Goal: Transaction & Acquisition: Purchase product/service

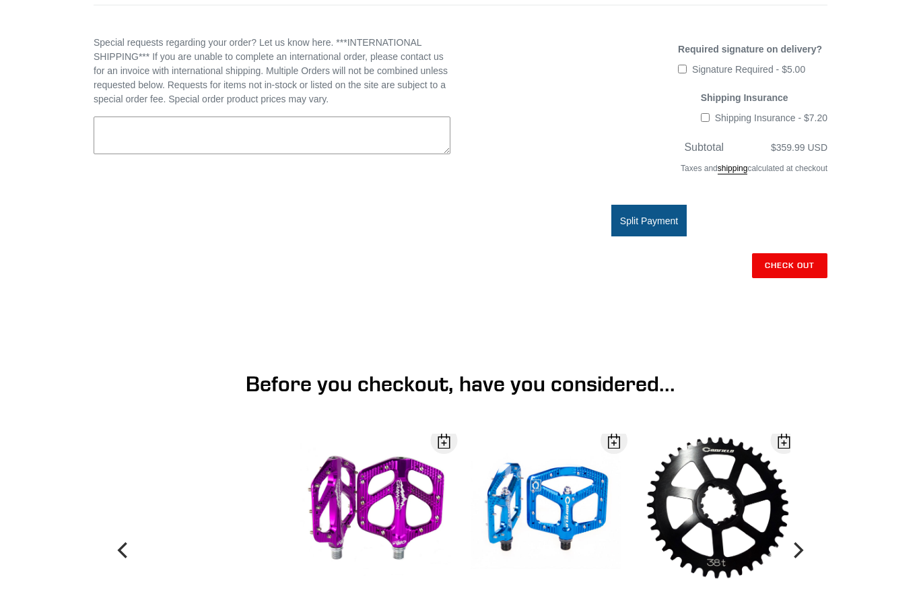
scroll to position [327, 0]
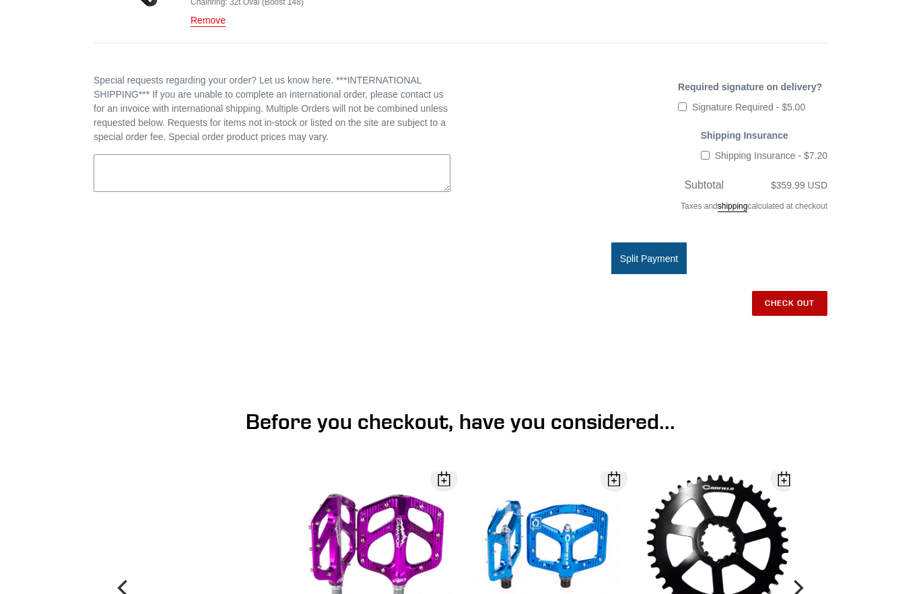
click at [778, 294] on input "Check out" at bounding box center [789, 303] width 75 height 24
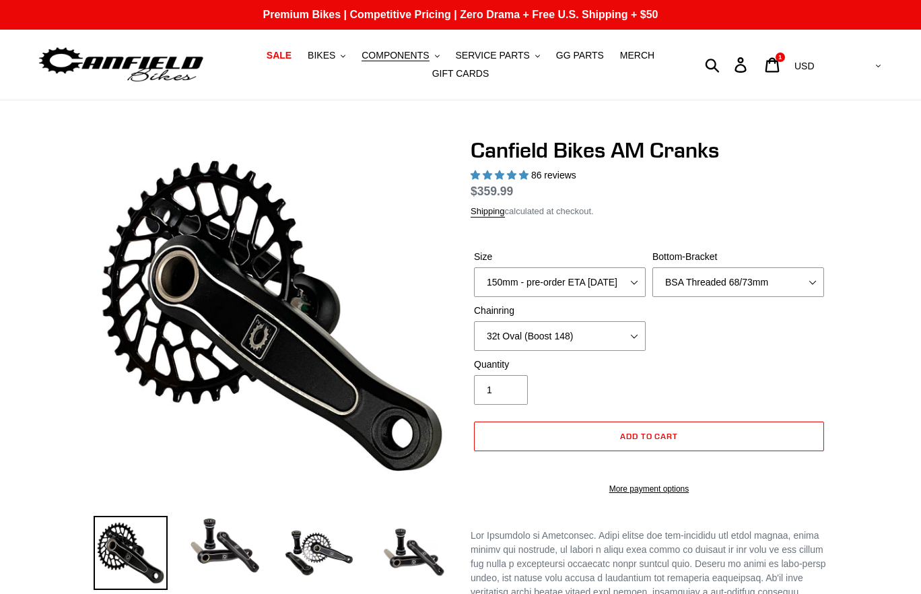
select select "highest-rating"
click at [364, 53] on button "COMPONENTS .cls-1{fill:#231f20}" at bounding box center [400, 55] width 91 height 18
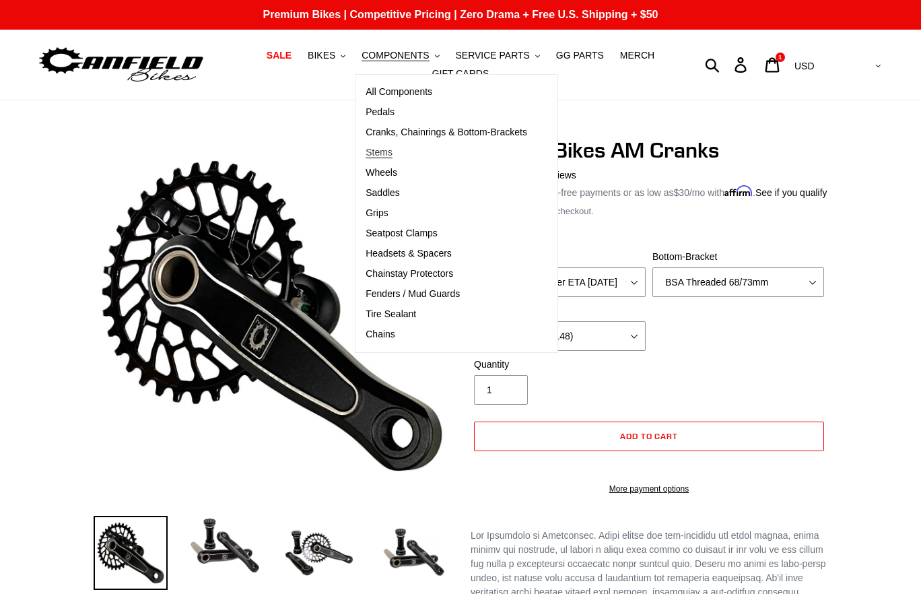
click at [385, 153] on span "Stems" at bounding box center [379, 152] width 27 height 11
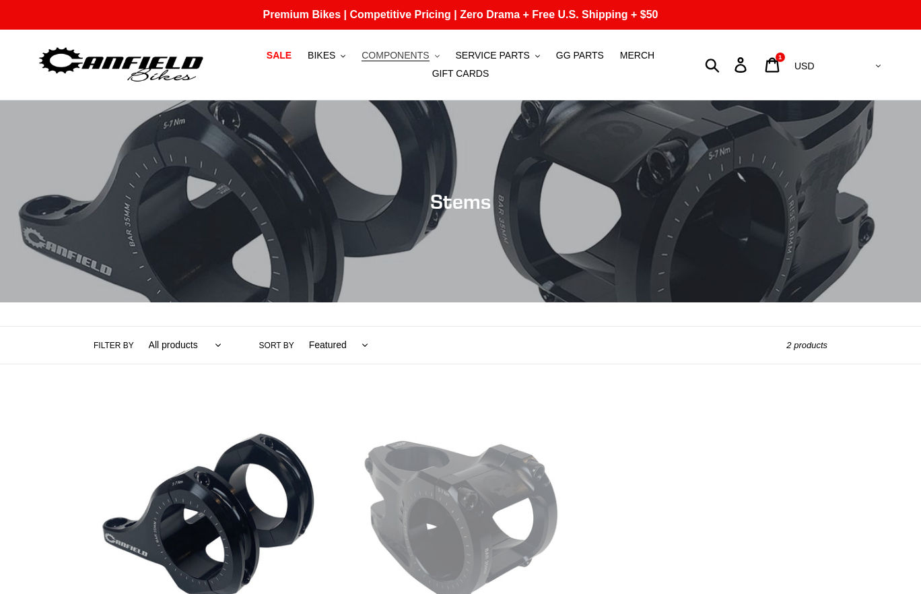
click at [420, 53] on span "COMPONENTS" at bounding box center [395, 55] width 67 height 11
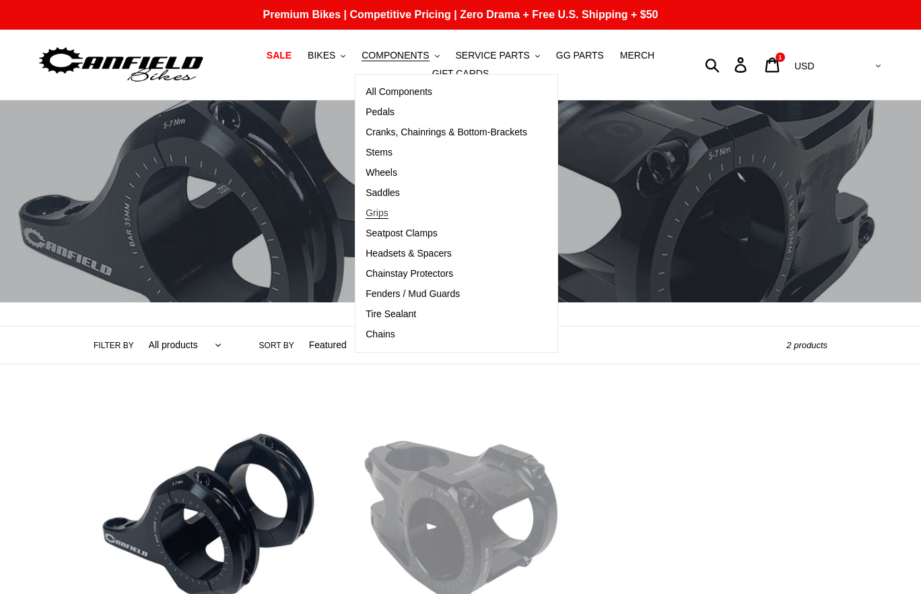
click at [380, 214] on span "Grips" at bounding box center [377, 212] width 22 height 11
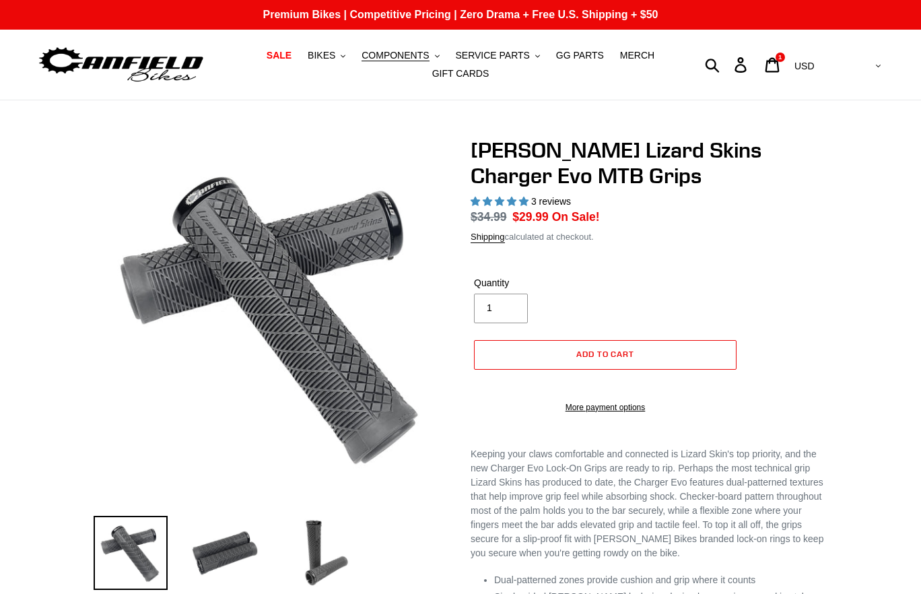
select select "highest-rating"
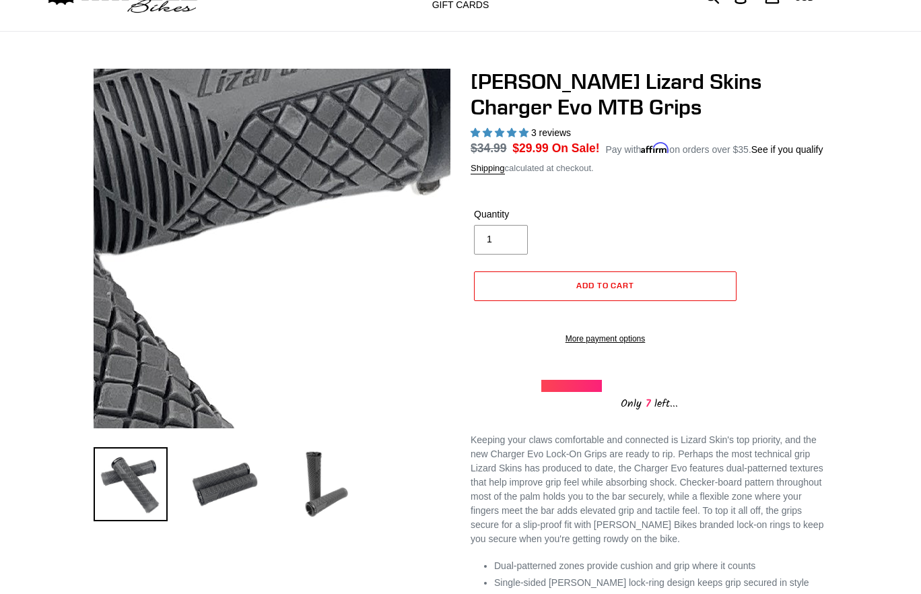
scroll to position [187, 0]
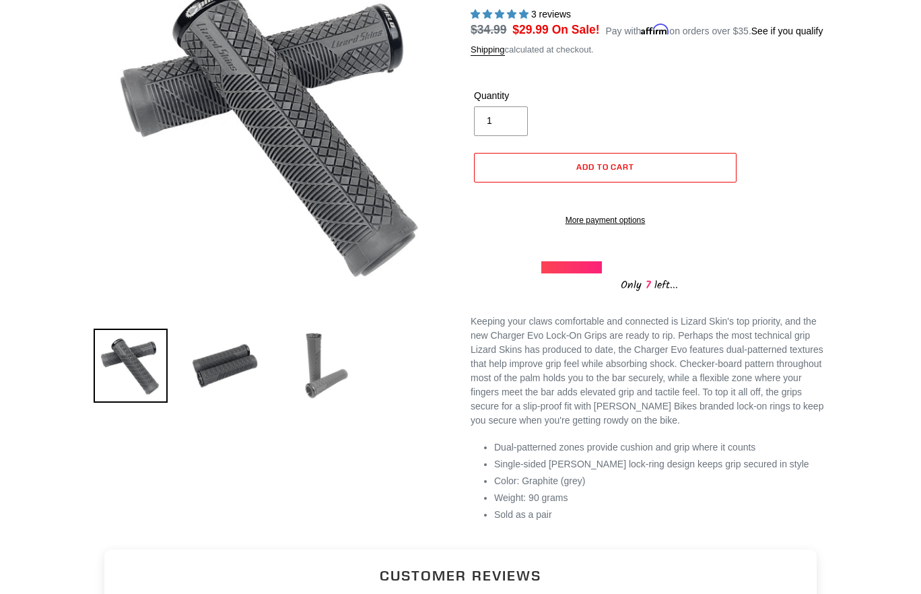
click at [314, 368] on img at bounding box center [319, 366] width 74 height 74
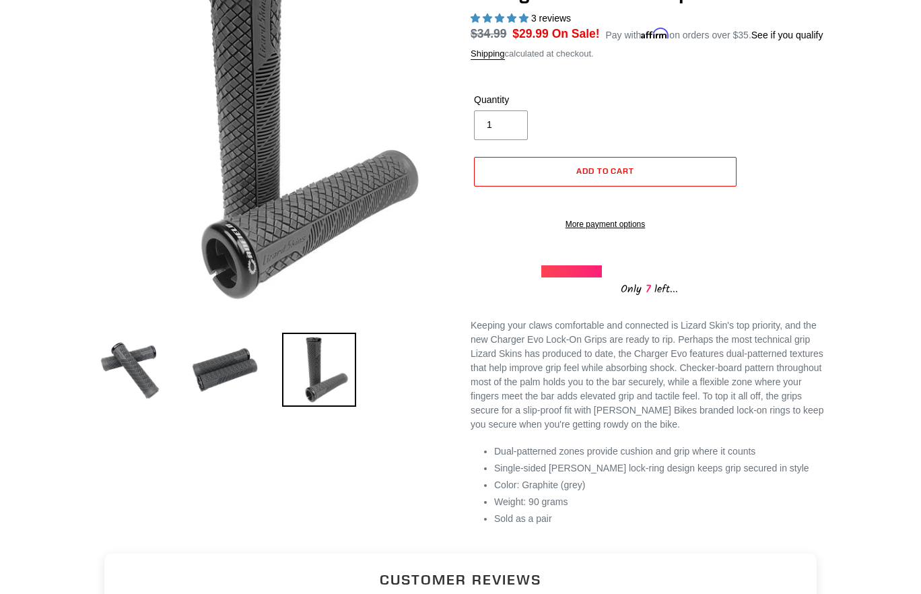
scroll to position [0, 0]
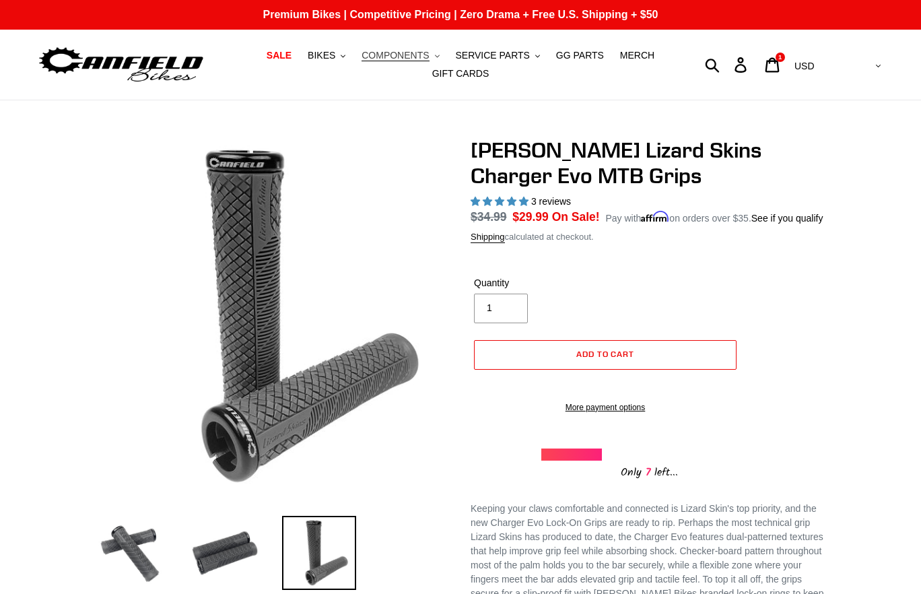
click at [433, 58] on button "COMPONENTS .cls-1{fill:#231f20}" at bounding box center [400, 55] width 91 height 18
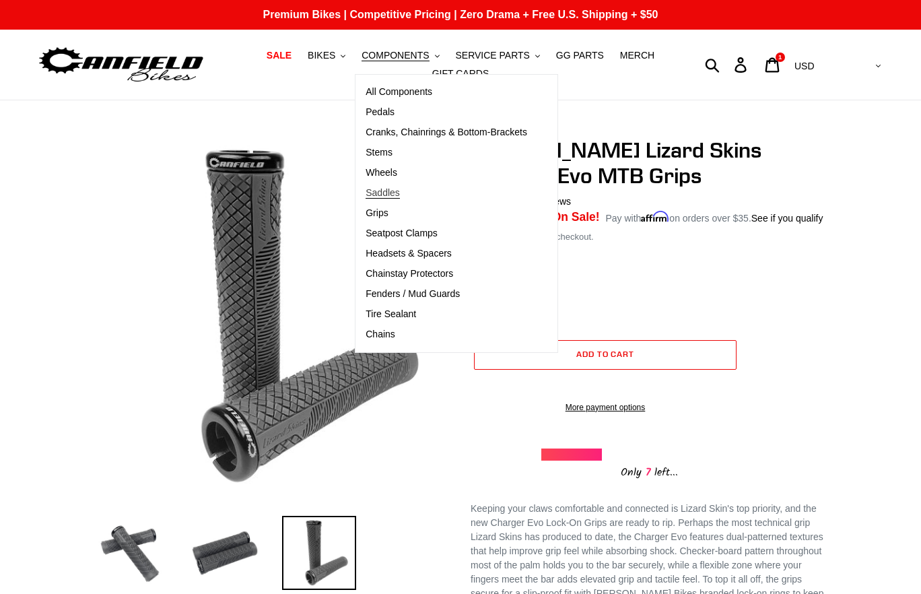
click at [395, 189] on span "Saddles" at bounding box center [383, 192] width 34 height 11
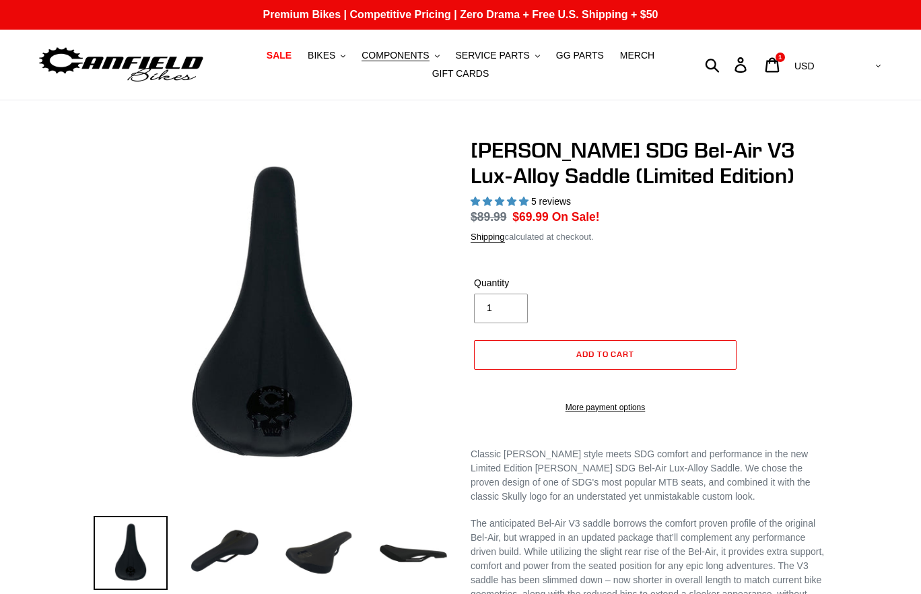
select select "highest-rating"
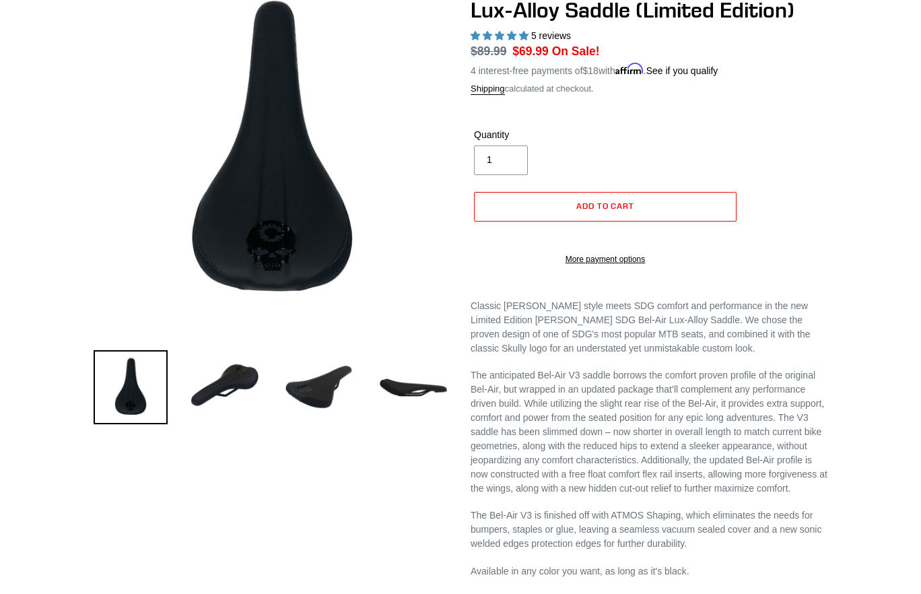
scroll to position [240, 0]
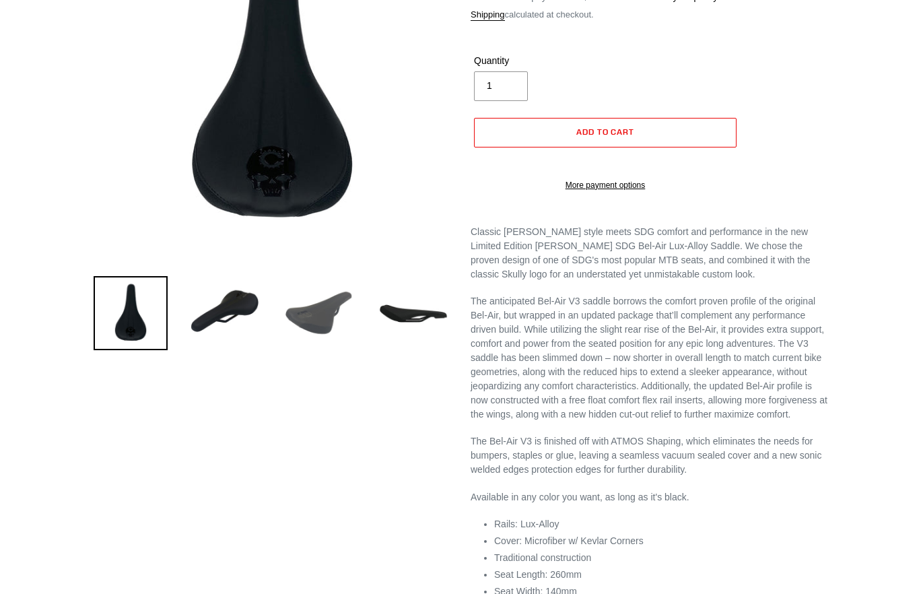
click at [318, 320] on img at bounding box center [319, 313] width 74 height 74
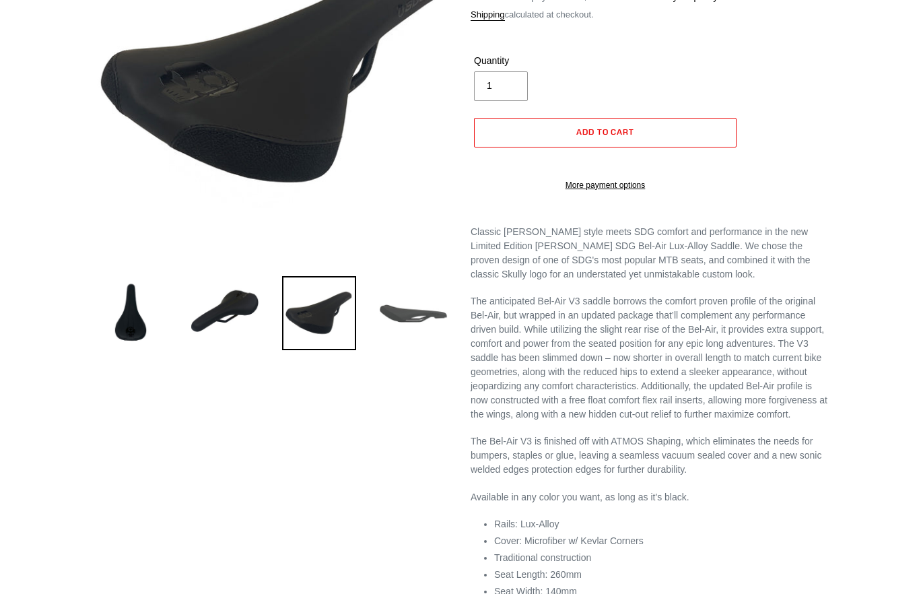
scroll to position [123, 0]
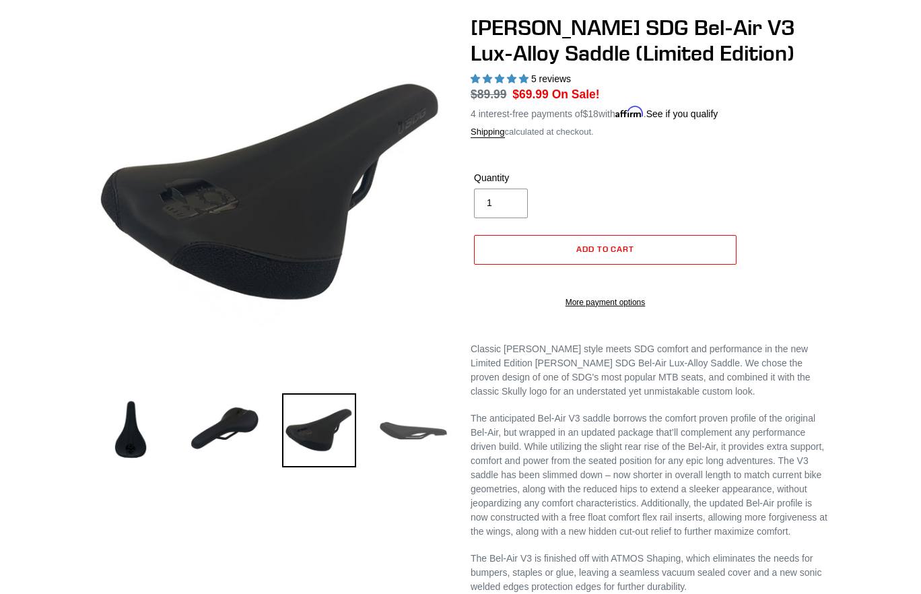
click at [425, 424] on img at bounding box center [413, 430] width 74 height 74
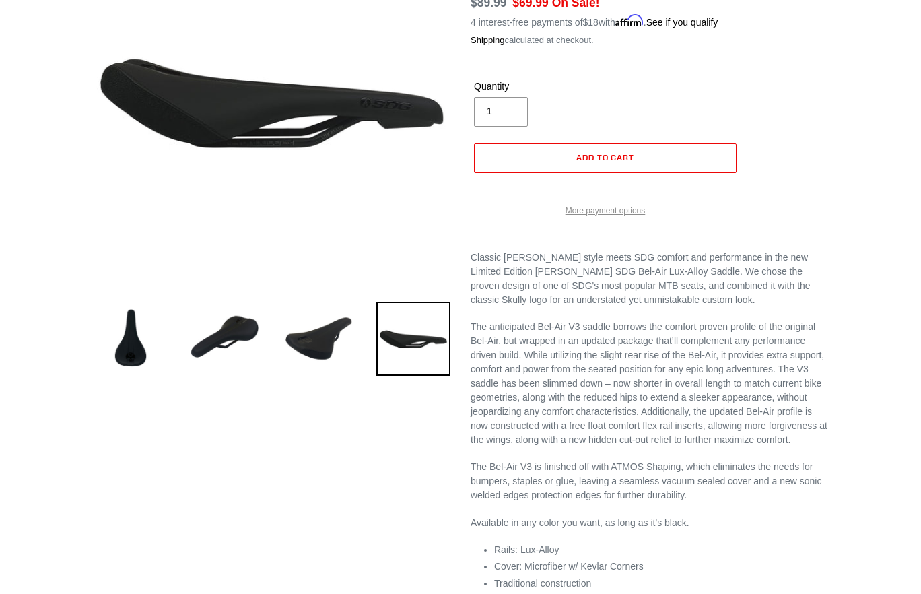
scroll to position [0, 0]
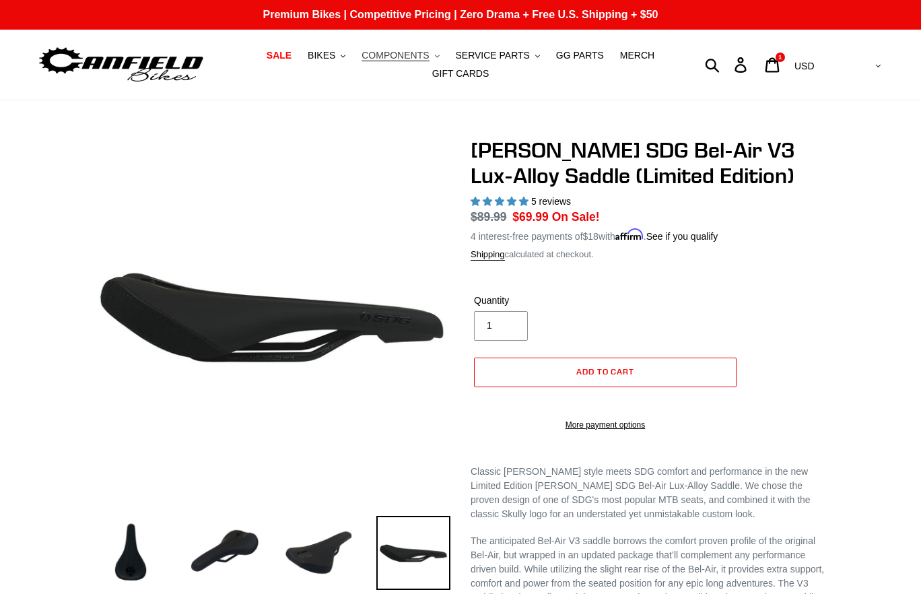
click at [422, 55] on span "COMPONENTS" at bounding box center [395, 55] width 67 height 11
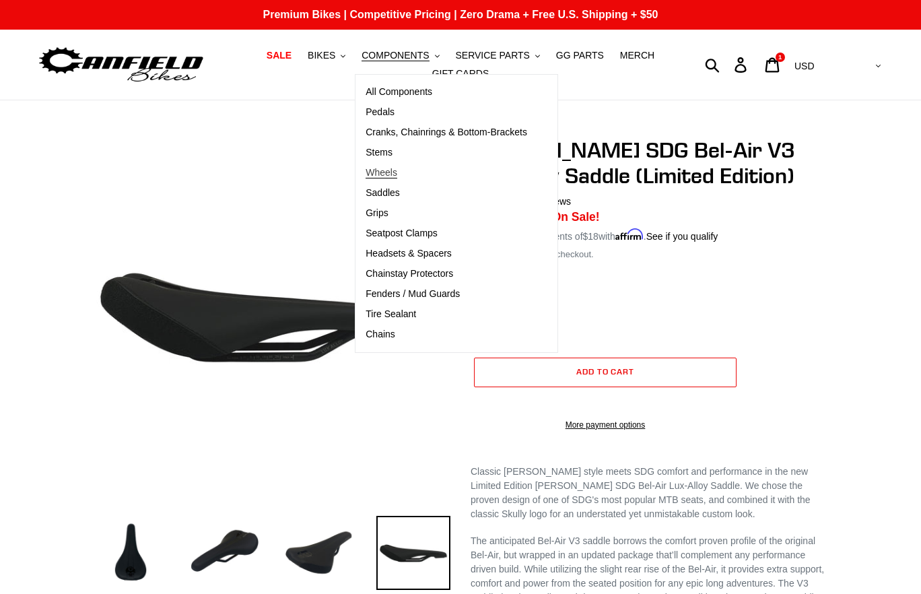
click at [383, 166] on link "Wheels" at bounding box center [447, 173] width 182 height 20
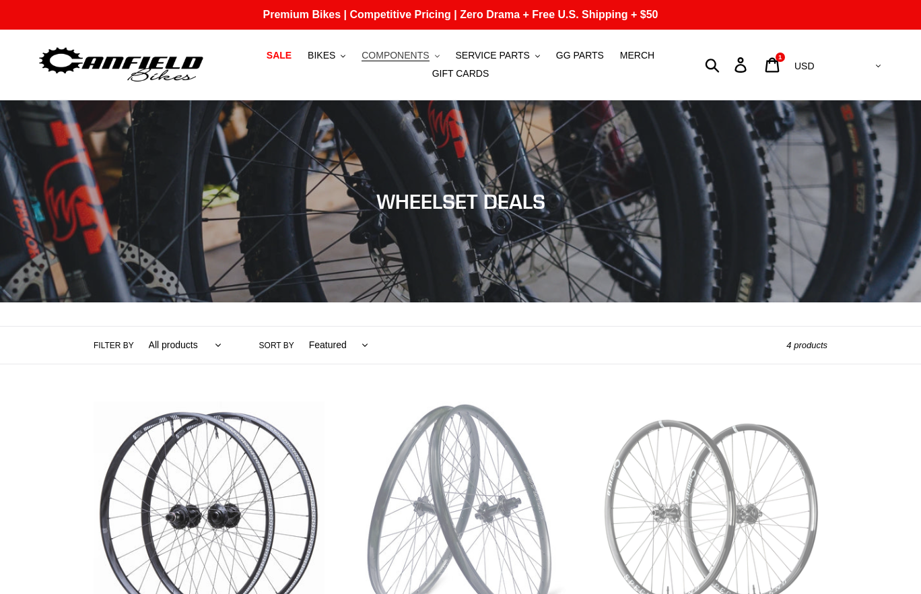
click at [428, 56] on span "COMPONENTS" at bounding box center [395, 55] width 67 height 11
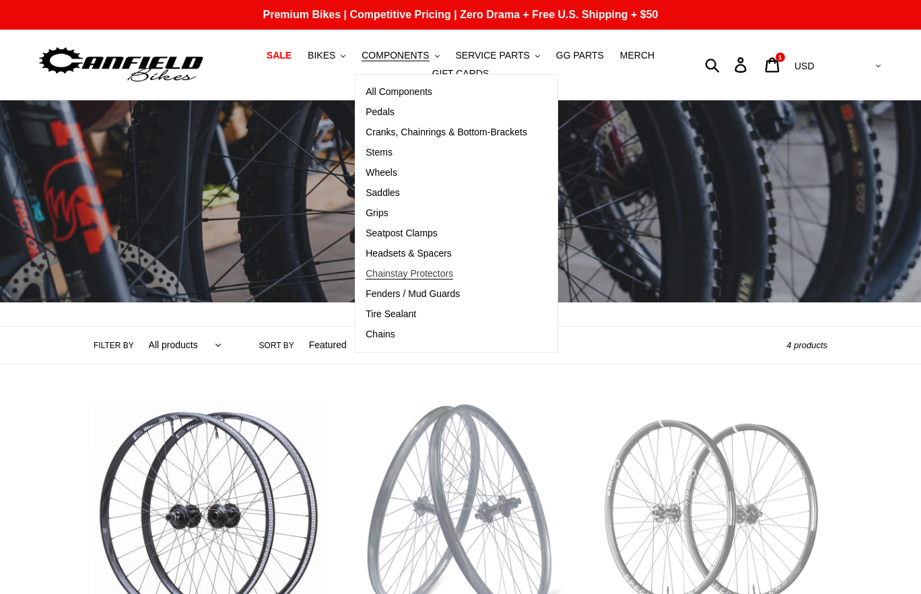
click at [444, 274] on span "Chainstay Protectors" at bounding box center [410, 273] width 88 height 11
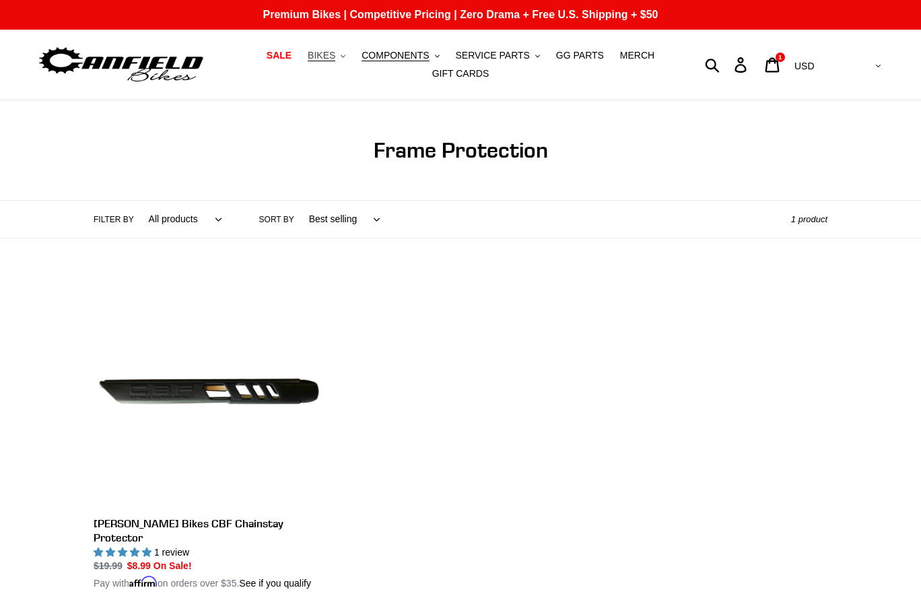
click at [341, 59] on button "BIKES .cls-1{fill:#231f20}" at bounding box center [326, 55] width 51 height 18
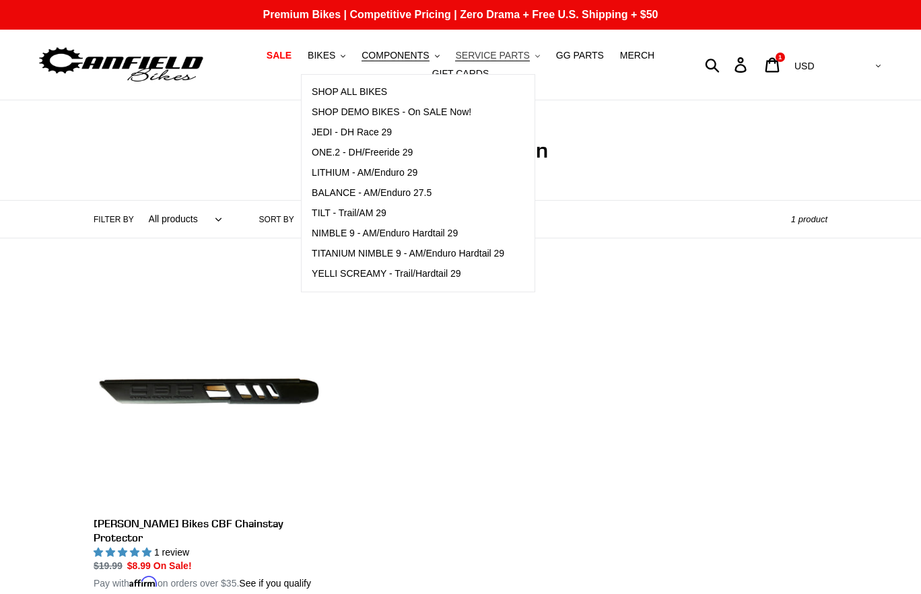
click at [518, 55] on span "SERVICE PARTS" at bounding box center [492, 55] width 74 height 11
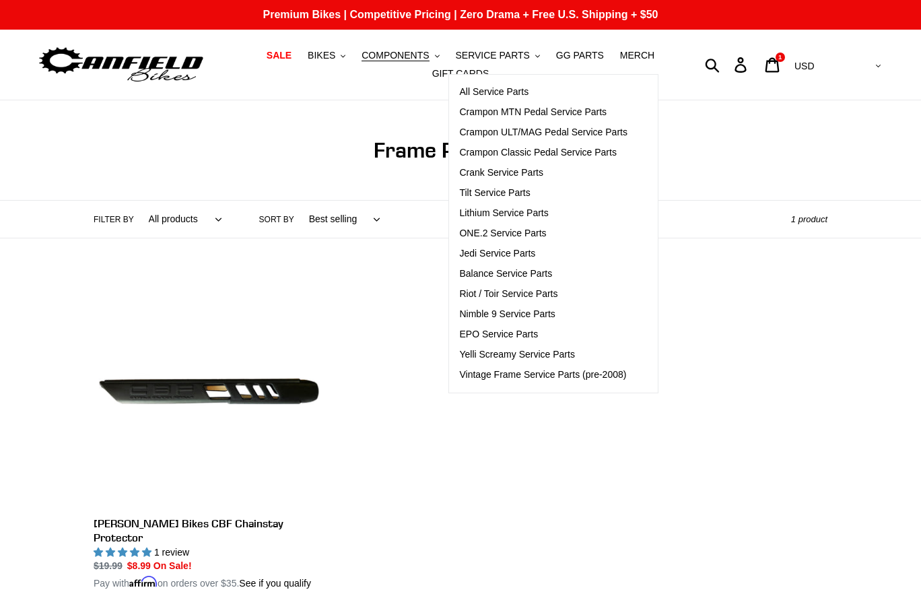
click at [234, 87] on div at bounding box center [143, 65] width 212 height 70
